Goal: Information Seeking & Learning: Learn about a topic

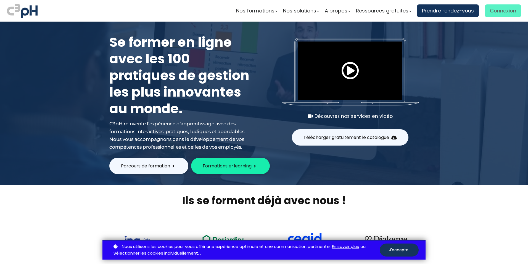
click at [495, 10] on span "Connexion" at bounding box center [503, 11] width 26 height 8
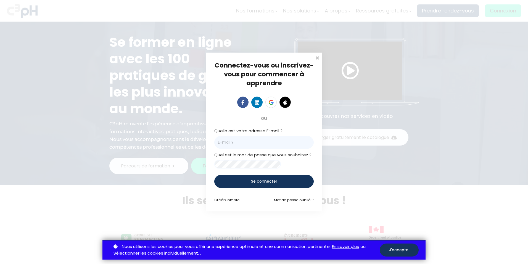
click at [240, 140] on input "email" at bounding box center [263, 142] width 99 height 13
type input "juanmanuel.montiel@et.eurofinsca.com"
click at [261, 181] on span "Se connecter" at bounding box center [264, 181] width 26 height 6
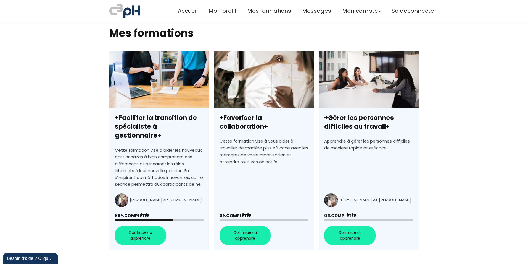
scroll to position [138, 0]
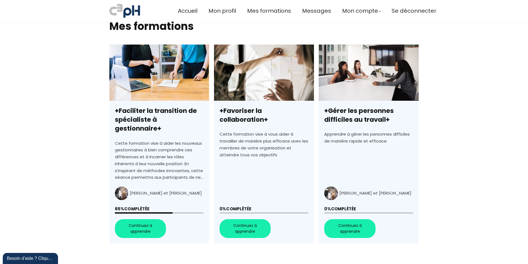
click at [137, 219] on link "+Faciliter la transition de spécialiste à gestionnaire+" at bounding box center [159, 143] width 100 height 199
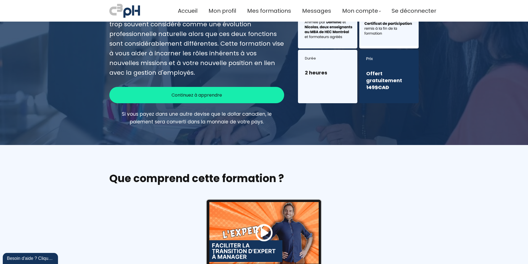
scroll to position [55, 0]
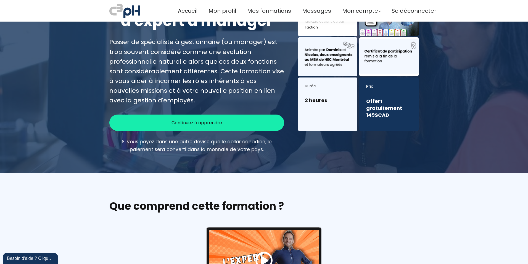
click at [206, 120] on span "Continuez à apprendre" at bounding box center [197, 122] width 51 height 7
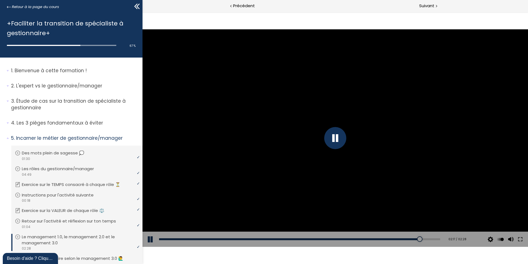
click at [338, 135] on div at bounding box center [335, 138] width 22 height 22
click at [332, 133] on div at bounding box center [336, 137] width 386 height 217
click at [330, 139] on div at bounding box center [335, 138] width 22 height 22
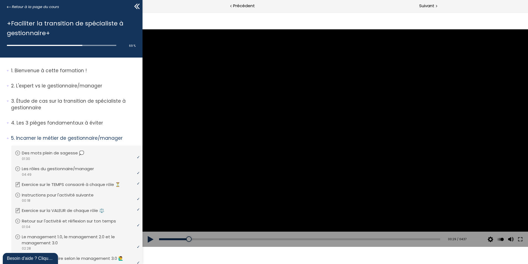
click at [149, 237] on button at bounding box center [151, 238] width 17 height 15
click at [149, 239] on button at bounding box center [151, 238] width 17 height 15
click at [149, 237] on button at bounding box center [151, 238] width 17 height 15
click at [314, 238] on div "02:35" at bounding box center [299, 239] width 281 height 2
click at [304, 237] on div "Add chapter 02:27" at bounding box center [299, 238] width 281 height 15
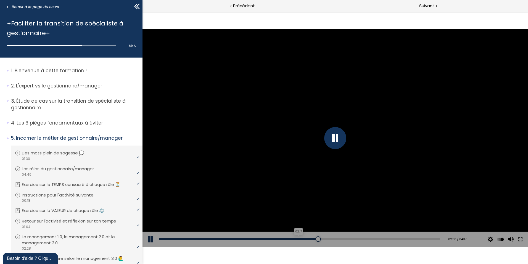
click at [296, 238] on div "02:17" at bounding box center [299, 239] width 281 height 2
click at [292, 238] on div "02:13" at bounding box center [299, 239] width 281 height 2
click at [280, 238] on div "02:01" at bounding box center [299, 239] width 281 height 2
click at [293, 117] on div at bounding box center [336, 137] width 386 height 217
click at [148, 239] on button at bounding box center [151, 238] width 17 height 15
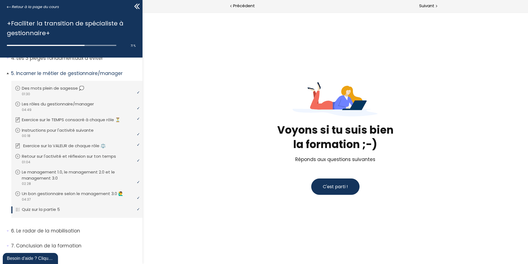
scroll to position [72, 0]
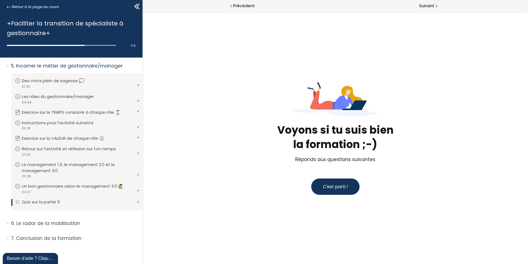
click at [333, 186] on span "C'est parti !" at bounding box center [335, 186] width 25 height 6
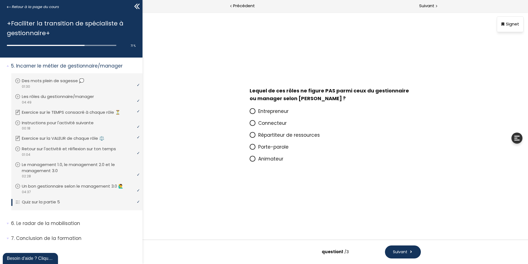
click at [254, 112] on icon at bounding box center [252, 111] width 5 height 5
click at [250, 113] on input "Entrepreneur" at bounding box center [250, 113] width 0 height 0
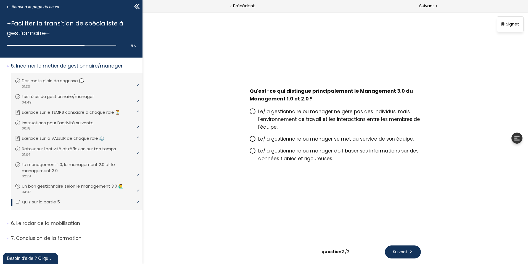
click at [254, 110] on icon at bounding box center [252, 111] width 5 height 5
click at [250, 113] on input "Le/la gestionnaire ou manager ne gère pas des individus, mais l'environnement d…" at bounding box center [250, 113] width 0 height 0
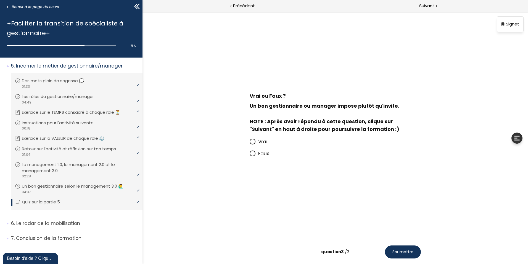
click at [252, 154] on icon at bounding box center [252, 153] width 3 height 3
click at [250, 155] on input "Faux" at bounding box center [250, 155] width 0 height 0
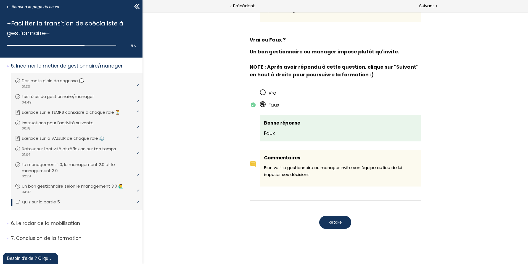
scroll to position [419, 0]
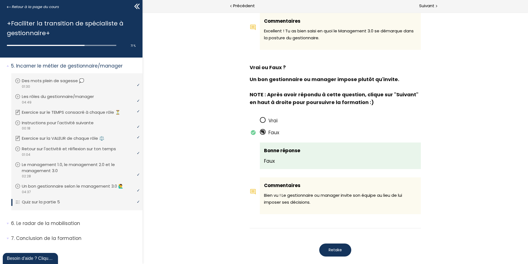
click at [332, 247] on span "Retake" at bounding box center [335, 250] width 13 height 6
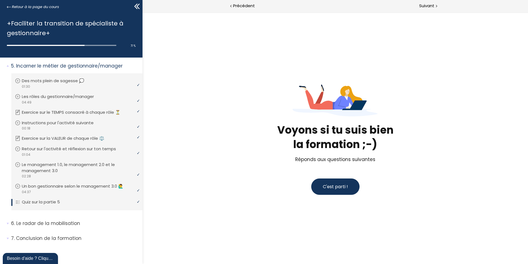
click at [341, 182] on button "C'est parti !" at bounding box center [335, 186] width 48 height 16
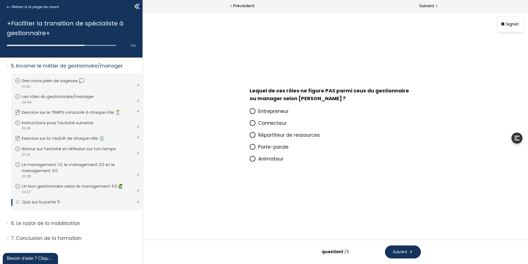
click at [278, 160] on span "Animateur" at bounding box center [270, 158] width 25 height 7
click at [250, 160] on input "Animateur" at bounding box center [250, 160] width 0 height 0
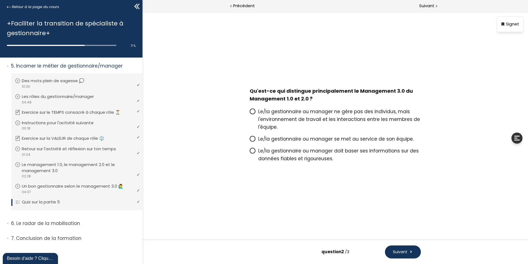
click at [290, 118] on span "Le/la gestionnaire ou manager ne gère pas des individus, mais l'environnement d…" at bounding box center [339, 119] width 162 height 22
click at [250, 113] on input "Le/la gestionnaire ou manager ne gère pas des individus, mais l'environnement d…" at bounding box center [250, 113] width 0 height 0
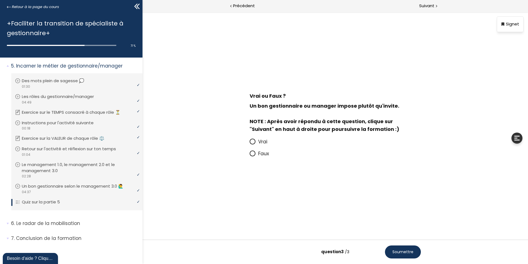
click at [262, 154] on span "Faux" at bounding box center [263, 153] width 11 height 7
click at [250, 155] on input "Faux" at bounding box center [250, 155] width 0 height 0
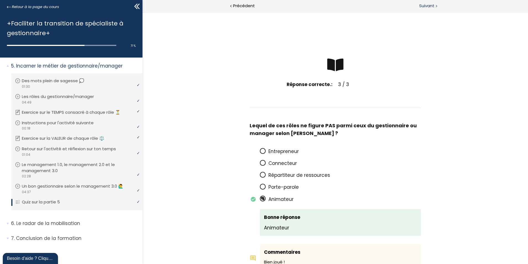
click at [425, 6] on span "Suivant" at bounding box center [426, 5] width 15 height 7
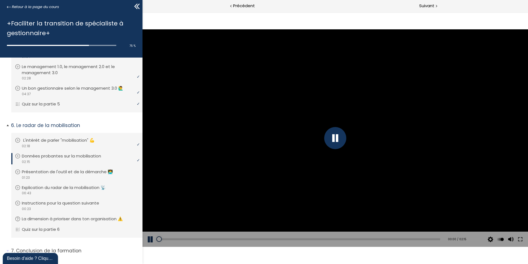
scroll to position [182, 0]
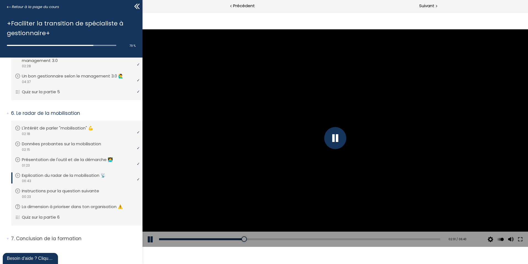
click at [336, 140] on div at bounding box center [335, 138] width 22 height 22
click at [149, 238] on button at bounding box center [151, 238] width 17 height 15
click at [177, 18] on div "Click for sound @keyframes VOLUME_SMALL_WAVE_FLASH { 0% { opacity: 0; } 33% { o…" at bounding box center [336, 137] width 386 height 251
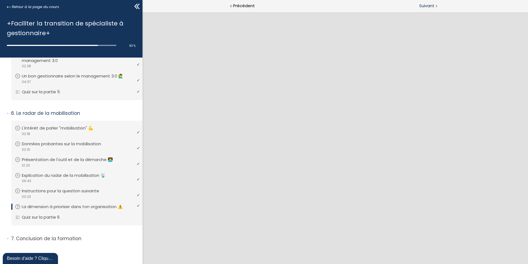
click at [436, 8] on div at bounding box center [436, 5] width 2 height 7
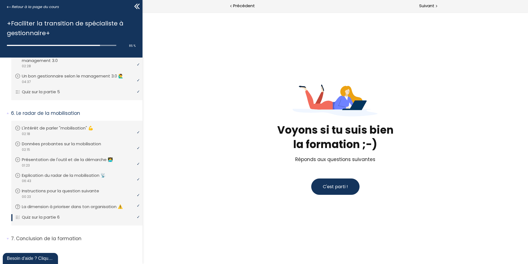
click at [338, 188] on span "C'est parti !" at bounding box center [335, 186] width 25 height 6
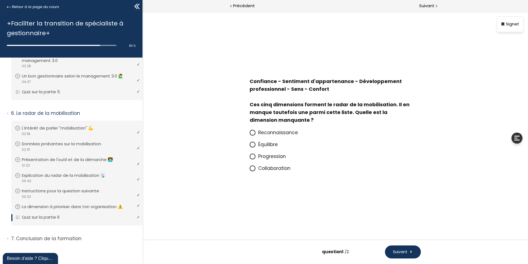
click at [269, 132] on span "Reconnaissance" at bounding box center [278, 132] width 40 height 7
click at [250, 134] on input "Reconnaissance" at bounding box center [250, 134] width 0 height 0
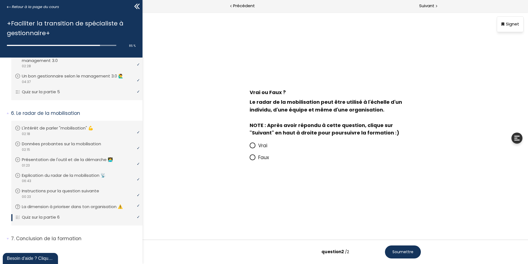
click at [256, 146] on span at bounding box center [254, 145] width 9 height 7
click at [250, 147] on input "Vrai" at bounding box center [250, 147] width 0 height 0
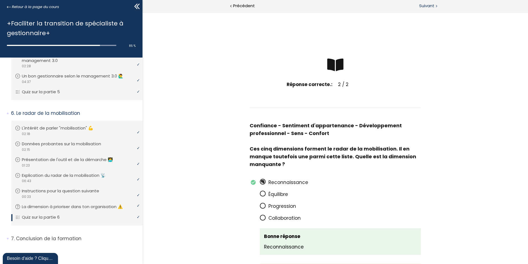
click at [432, 6] on span "Suivant" at bounding box center [426, 5] width 15 height 7
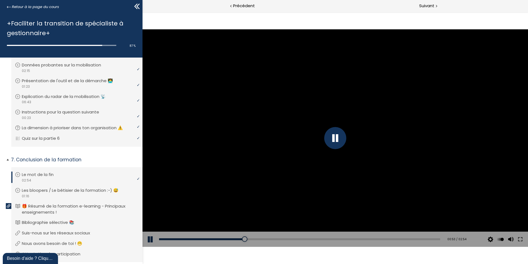
scroll to position [282, 0]
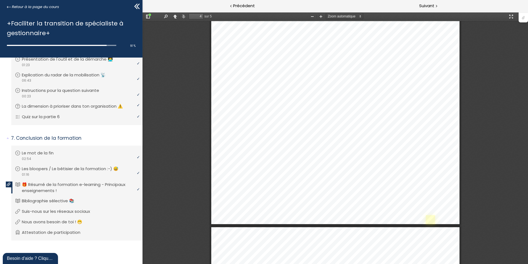
scroll to position [1238, 0]
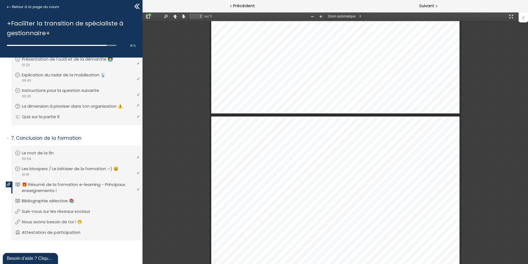
type input "1"
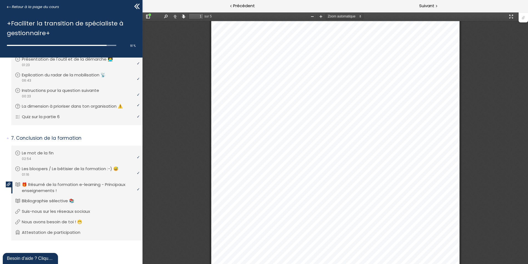
scroll to position [0, 0]
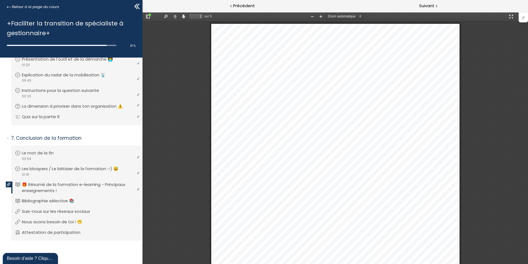
click at [524, 21] on div at bounding box center [523, 17] width 9 height 10
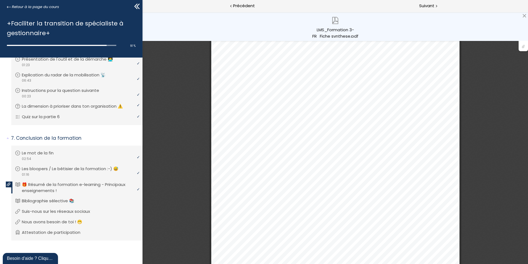
click at [334, 34] on div "LMS_Formation 3-FR_Fiche synthese.pdf" at bounding box center [335, 32] width 47 height 11
click at [524, 15] on div at bounding box center [524, 16] width 4 height 4
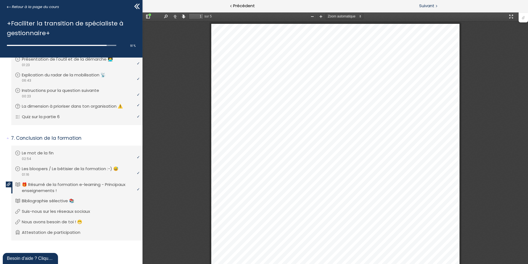
click at [430, 5] on span "Suivant" at bounding box center [426, 5] width 15 height 7
click at [432, 6] on span "Suivant" at bounding box center [426, 5] width 15 height 7
click at [47, 201] on p "Bibliographie sélective 📚" at bounding box center [53, 201] width 61 height 6
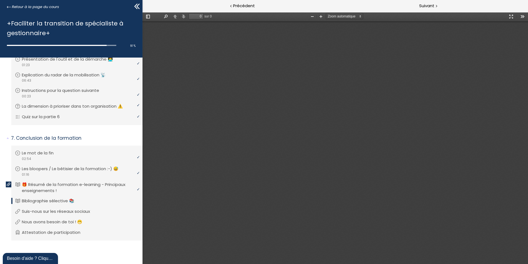
type input "1"
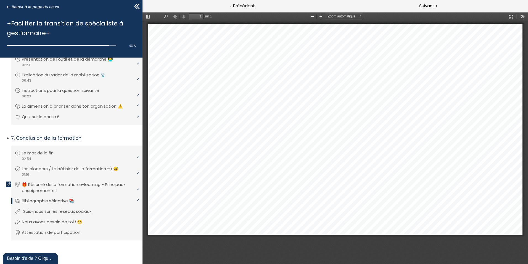
click at [72, 211] on p "Suis-nous sur les réseaux sociaux" at bounding box center [61, 211] width 77 height 6
click at [428, 7] on span "Suivant" at bounding box center [426, 5] width 15 height 7
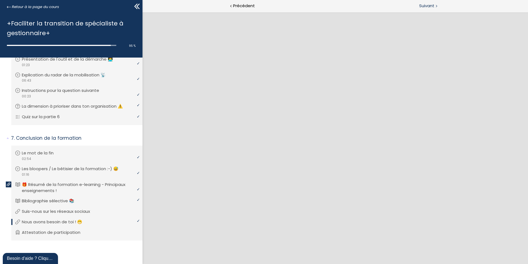
click at [422, 4] on span "Suivant" at bounding box center [426, 5] width 15 height 7
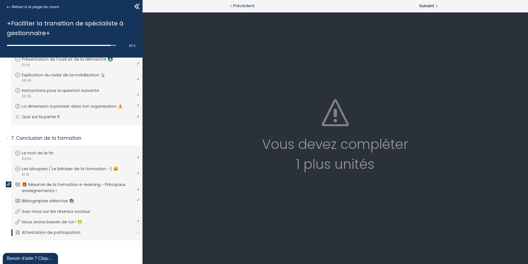
click at [245, 2] on div "Précédent" at bounding box center [239, 6] width 193 height 12
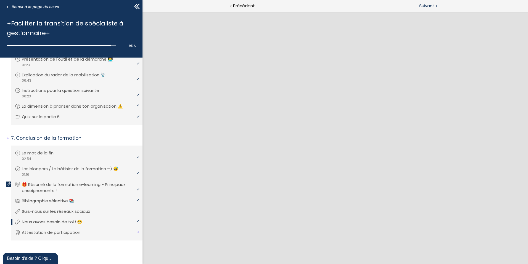
click at [427, 7] on span "Suivant" at bounding box center [426, 5] width 15 height 7
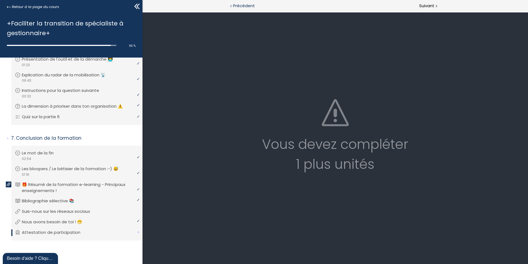
click at [246, 4] on span "Précédent" at bounding box center [244, 5] width 22 height 7
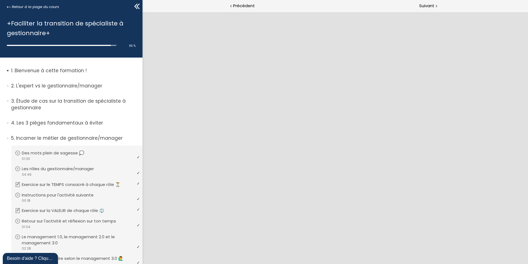
click at [75, 69] on p "Bienvenue à cette formation !" at bounding box center [74, 70] width 127 height 7
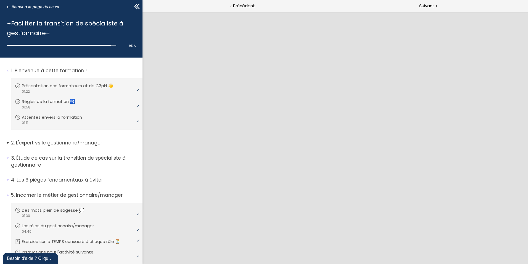
click at [66, 140] on p "L'expert vs le gestionnaire/manager" at bounding box center [74, 142] width 127 height 7
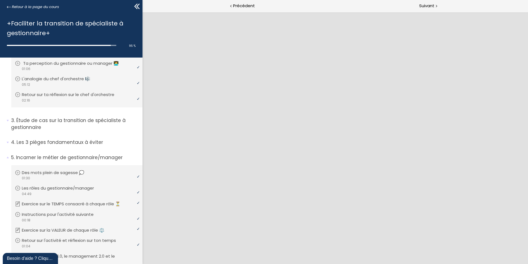
scroll to position [111, 0]
click at [78, 118] on p "Étude de cas sur la transition de spécialiste à gestionnaire" at bounding box center [74, 124] width 127 height 14
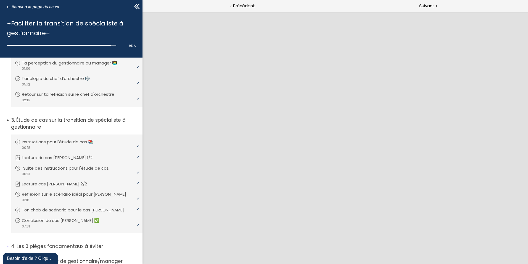
scroll to position [221, 0]
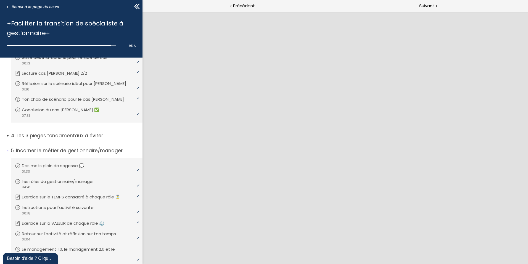
click at [73, 135] on p "Les 3 pièges fondamentaux à éviter" at bounding box center [74, 135] width 127 height 7
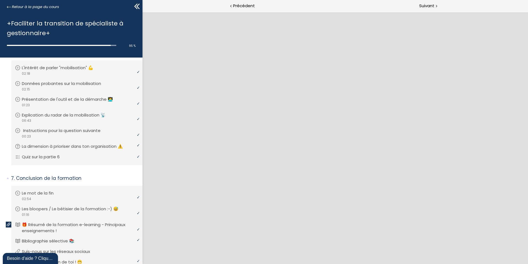
scroll to position [712, 0]
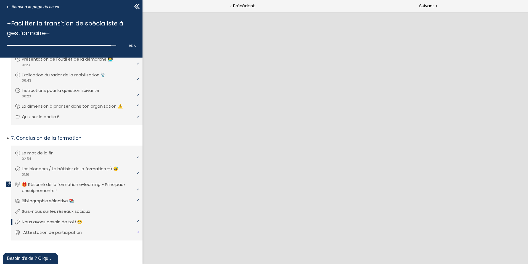
click at [60, 231] on p "Attestation de participation" at bounding box center [56, 232] width 67 height 6
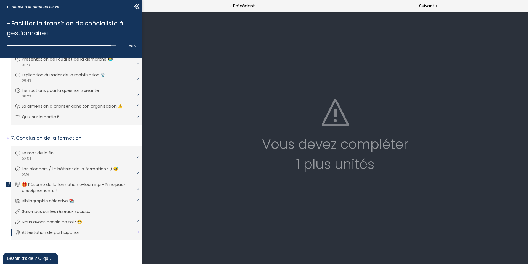
click at [375, 139] on div "Vous devez compléter 1 plus unités" at bounding box center [335, 154] width 375 height 40
click at [244, 6] on span "Précédent" at bounding box center [244, 5] width 22 height 7
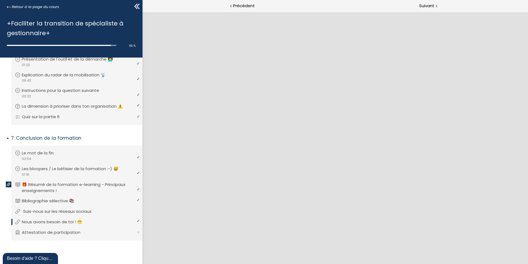
click at [90, 212] on p "Suis-nous sur les réseaux sociaux" at bounding box center [61, 211] width 77 height 6
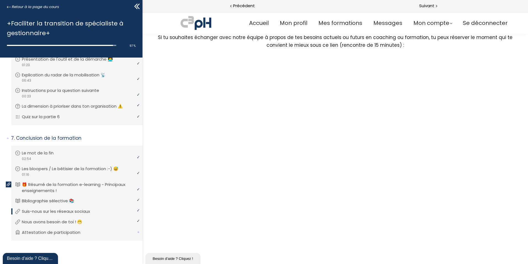
scroll to position [109, 0]
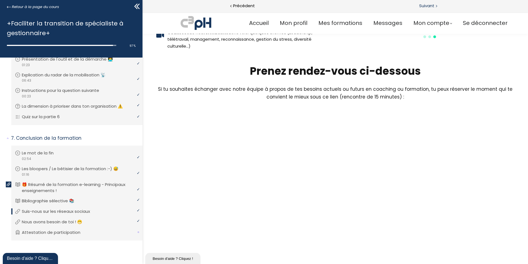
click at [425, 5] on span "Suivant" at bounding box center [426, 5] width 15 height 7
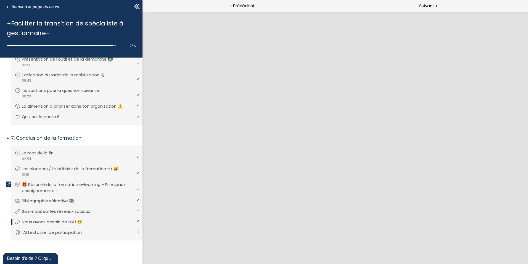
click at [66, 234] on p "Attestation de participation" at bounding box center [56, 232] width 67 height 6
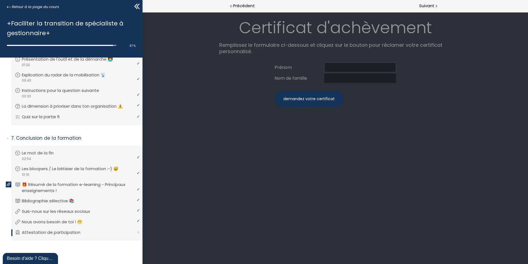
click at [332, 67] on input at bounding box center [360, 67] width 72 height 10
type input "Juan Manuel"
type input "Montiel Leon"
click at [314, 97] on div "demandez votre certificat" at bounding box center [309, 98] width 69 height 15
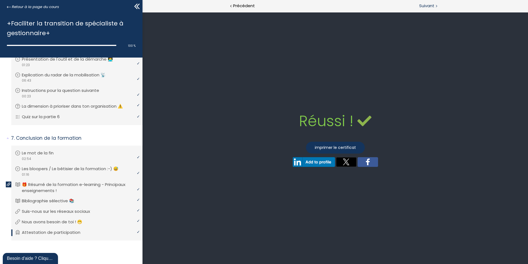
click at [432, 6] on span "Suivant" at bounding box center [426, 5] width 15 height 7
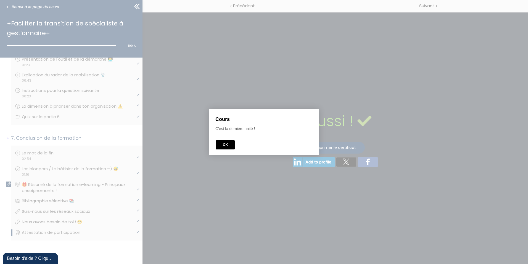
click at [223, 143] on button "OK" at bounding box center [225, 144] width 19 height 9
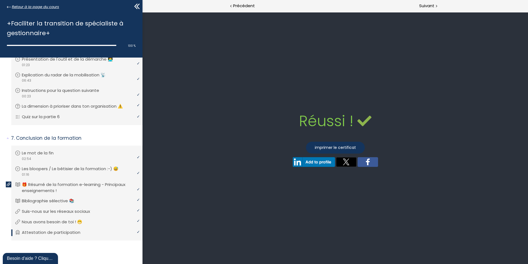
click at [31, 6] on span "Retour à la page du cours" at bounding box center [35, 7] width 47 height 6
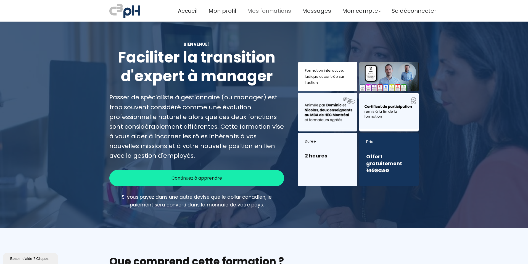
click at [273, 12] on span "Mes formations" at bounding box center [269, 10] width 44 height 9
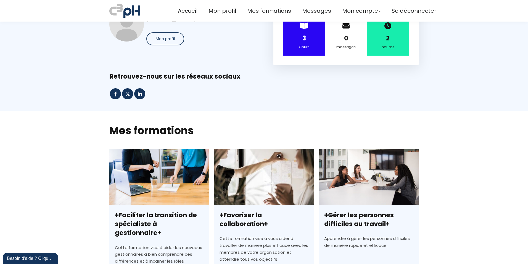
scroll to position [27, 0]
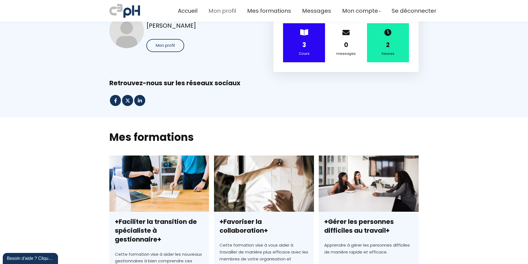
click at [226, 10] on span "Mon profil" at bounding box center [223, 10] width 28 height 9
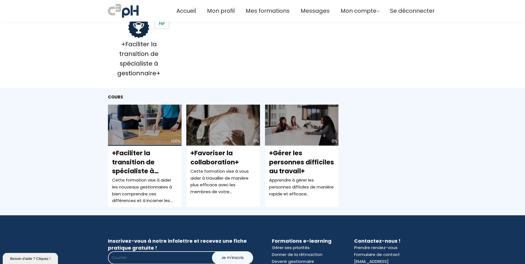
scroll to position [138, 0]
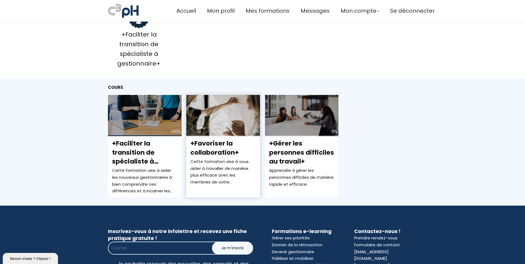
click at [225, 117] on div "0%" at bounding box center [223, 115] width 74 height 41
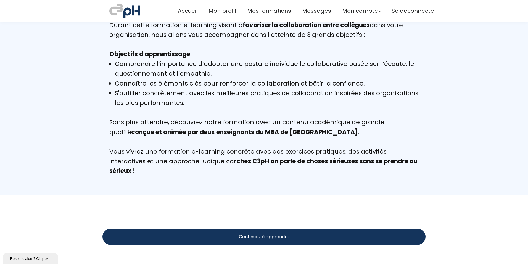
scroll to position [580, 0]
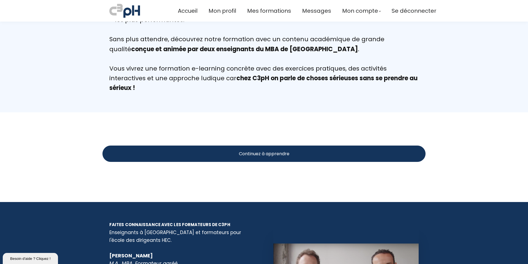
click at [257, 153] on span "Continuez à apprendre" at bounding box center [264, 153] width 51 height 7
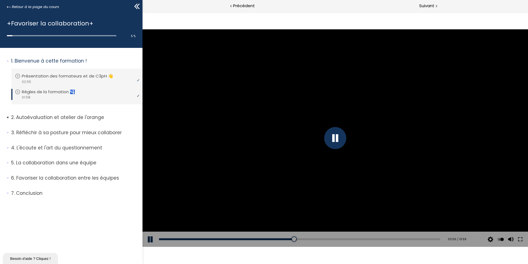
click at [7, 119] on span "2. Autoévaluation et atelier de l'orange" at bounding box center [75, 119] width 136 height 11
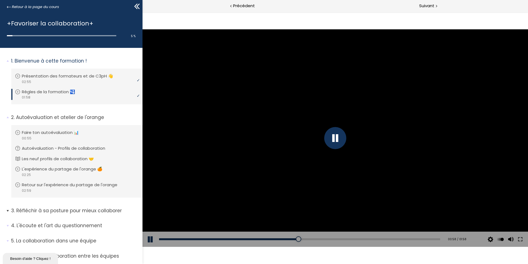
click at [9, 209] on span "3. Réfléchir à sa posture pour mieux collaborer" at bounding box center [75, 212] width 136 height 11
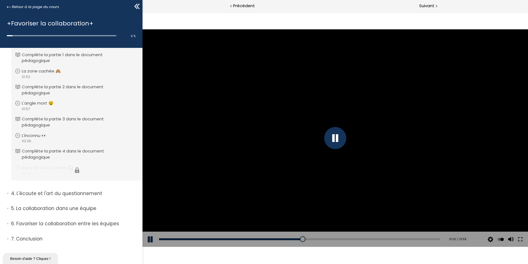
scroll to position [213, 0]
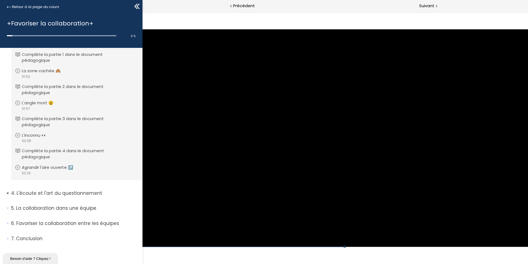
click at [8, 192] on span "4. L'écoute et l'art du questionnement" at bounding box center [75, 195] width 136 height 11
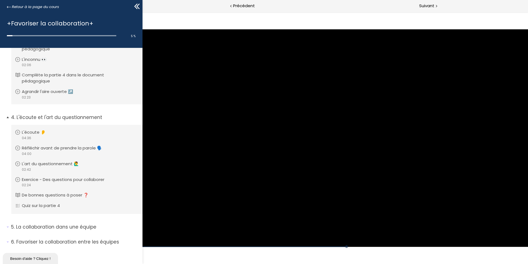
scroll to position [307, 0]
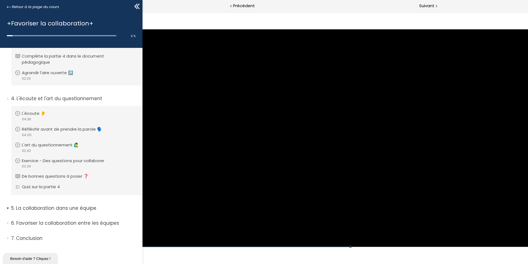
click at [7, 207] on span "5. La collaboration dans une équipe" at bounding box center [75, 209] width 136 height 11
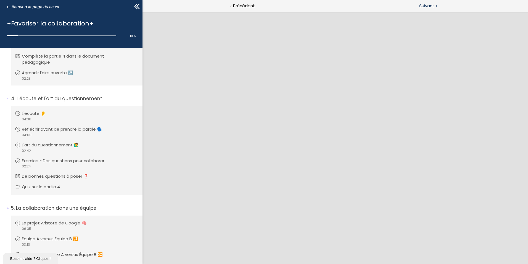
click at [425, 6] on span "Suivant" at bounding box center [426, 5] width 15 height 7
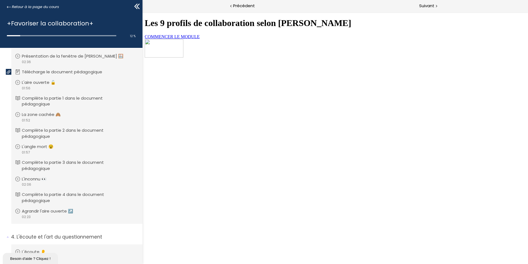
click at [200, 39] on span "COMMENCER LE MODULE" at bounding box center [172, 36] width 55 height 5
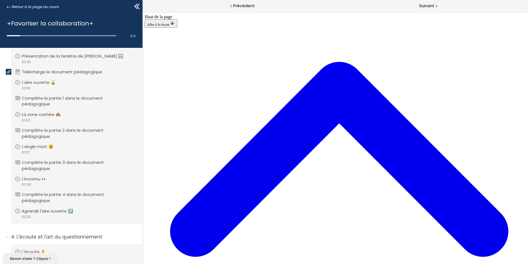
scroll to position [1224, 0]
click at [425, 9] on div "Suivant" at bounding box center [431, 6] width 193 height 12
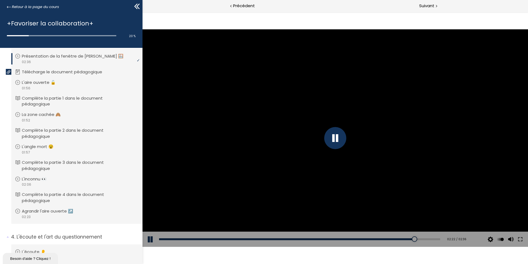
click at [330, 137] on div at bounding box center [335, 138] width 22 height 22
